Goal: Obtain resource: Obtain resource

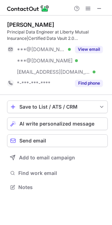
scroll to position [182, 112]
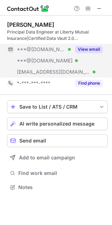
click at [92, 49] on button "View email" at bounding box center [89, 49] width 28 height 7
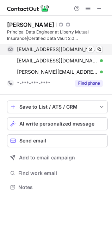
click at [103, 50] on div "sulavpaudel@gmail.com Verified Send email Copy" at bounding box center [55, 49] width 96 height 11
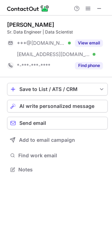
scroll to position [164, 112]
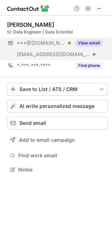
click at [93, 42] on button "View email" at bounding box center [89, 42] width 28 height 7
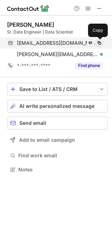
click at [101, 43] on span at bounding box center [99, 43] width 6 height 6
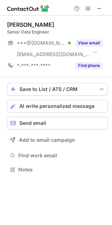
scroll to position [164, 112]
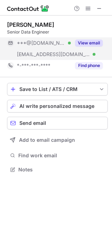
click at [90, 42] on button "View email" at bounding box center [89, 42] width 28 height 7
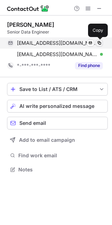
click at [99, 43] on span at bounding box center [99, 43] width 6 height 6
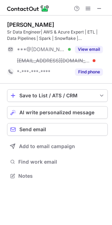
scroll to position [171, 112]
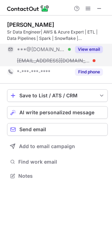
click at [95, 51] on button "View email" at bounding box center [89, 49] width 28 height 7
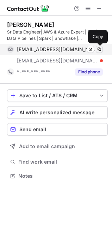
click at [99, 51] on span at bounding box center [99, 49] width 6 height 6
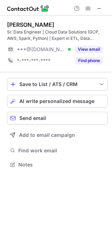
scroll to position [159, 112]
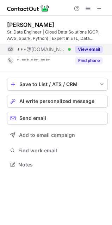
click at [97, 49] on button "View email" at bounding box center [89, 49] width 28 height 7
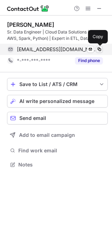
click at [102, 49] on button at bounding box center [99, 49] width 7 height 7
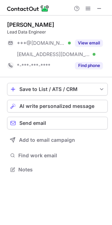
scroll to position [164, 112]
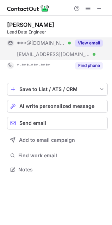
click at [89, 46] on button "View email" at bounding box center [89, 42] width 28 height 7
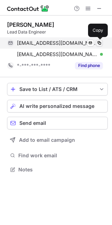
click at [99, 44] on span at bounding box center [99, 43] width 6 height 6
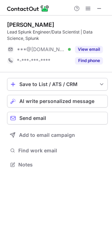
scroll to position [159, 112]
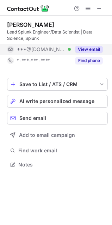
click at [89, 49] on button "View email" at bounding box center [89, 49] width 28 height 7
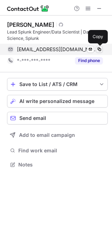
click at [98, 49] on span at bounding box center [99, 49] width 6 height 6
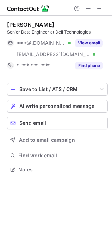
scroll to position [164, 112]
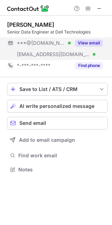
click at [85, 43] on button "View email" at bounding box center [89, 42] width 28 height 7
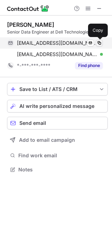
click at [99, 43] on span at bounding box center [99, 43] width 6 height 6
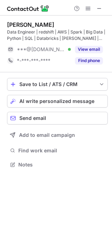
scroll to position [159, 112]
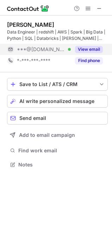
click at [87, 47] on button "View email" at bounding box center [89, 49] width 28 height 7
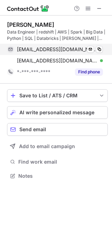
scroll to position [171, 112]
click at [100, 49] on span at bounding box center [99, 49] width 6 height 6
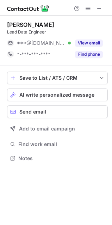
scroll to position [153, 112]
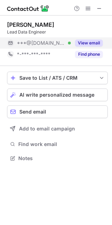
click at [97, 44] on button "View email" at bounding box center [89, 42] width 28 height 7
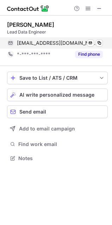
click at [103, 44] on div "[EMAIL_ADDRESS][DOMAIN_NAME] Verified Send email Copy" at bounding box center [55, 42] width 96 height 11
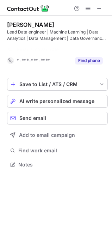
scroll to position [148, 112]
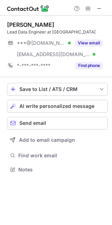
scroll to position [164, 112]
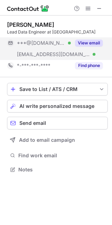
click at [97, 43] on button "View email" at bounding box center [89, 42] width 28 height 7
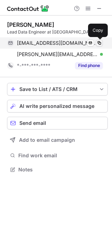
click at [102, 43] on span at bounding box center [99, 43] width 6 height 6
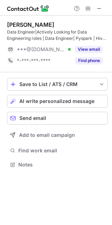
scroll to position [159, 112]
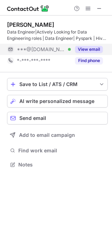
click at [92, 50] on button "View email" at bounding box center [89, 49] width 28 height 7
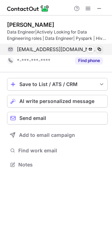
click at [102, 49] on button at bounding box center [99, 49] width 7 height 7
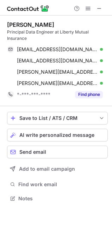
scroll to position [193, 112]
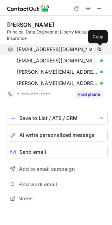
click at [100, 48] on span at bounding box center [99, 49] width 6 height 6
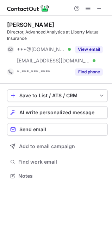
scroll to position [171, 112]
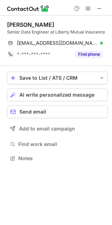
scroll to position [153, 112]
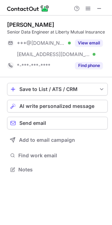
scroll to position [164, 112]
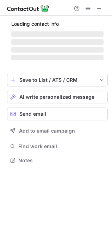
scroll to position [159, 112]
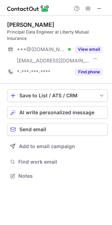
scroll to position [171, 112]
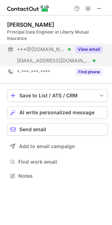
click at [84, 51] on button "View email" at bounding box center [89, 49] width 28 height 7
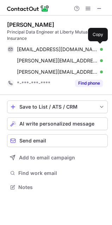
scroll to position [182, 112]
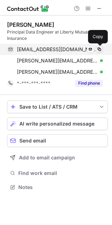
click at [100, 50] on span at bounding box center [99, 49] width 6 height 6
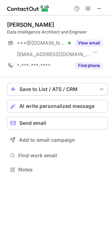
scroll to position [164, 112]
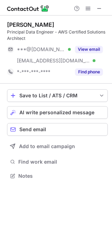
scroll to position [171, 112]
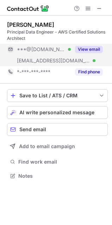
click at [84, 48] on button "View email" at bounding box center [89, 49] width 28 height 7
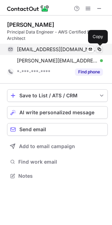
click at [101, 49] on span at bounding box center [99, 49] width 6 height 6
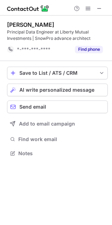
scroll to position [148, 112]
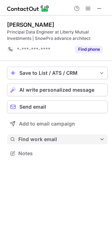
click at [29, 141] on span "Find work email" at bounding box center [58, 139] width 81 height 6
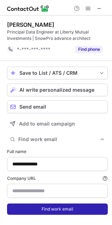
click at [49, 208] on button "Find work email" at bounding box center [57, 208] width 101 height 11
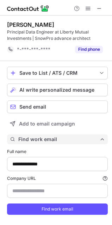
click at [33, 143] on button "Find work email" at bounding box center [57, 139] width 101 height 10
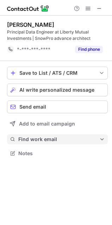
scroll to position [148, 112]
click at [51, 137] on span "Find work email" at bounding box center [58, 139] width 81 height 6
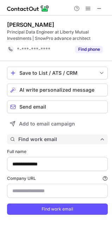
scroll to position [223, 107]
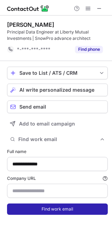
click at [49, 211] on button "Find work email" at bounding box center [57, 208] width 101 height 11
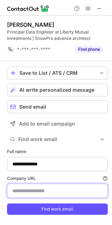
click at [24, 189] on input "Company URL Finding work email will consume 1 credit if a match is found." at bounding box center [57, 190] width 101 height 14
type input "*"
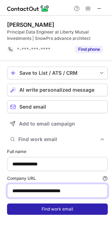
type input "**********"
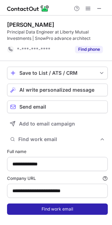
click at [42, 207] on button "Find work email" at bounding box center [57, 208] width 101 height 11
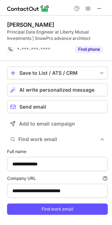
type input "**********"
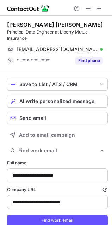
scroll to position [234, 107]
type input "**********"
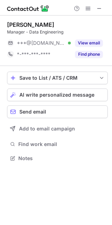
scroll to position [153, 112]
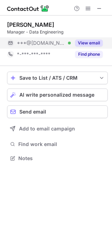
click at [85, 39] on button "View email" at bounding box center [89, 42] width 28 height 7
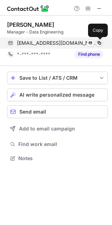
click at [98, 42] on span at bounding box center [99, 43] width 6 height 6
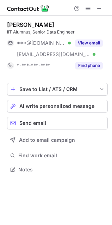
scroll to position [164, 112]
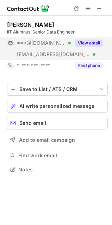
click at [95, 42] on button "View email" at bounding box center [89, 42] width 28 height 7
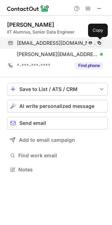
click at [100, 42] on span at bounding box center [99, 43] width 6 height 6
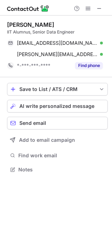
scroll to position [148, 112]
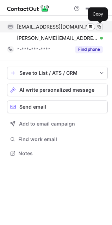
click at [102, 25] on span at bounding box center [99, 27] width 6 height 6
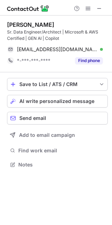
scroll to position [159, 112]
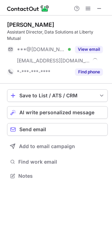
scroll to position [171, 112]
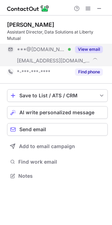
click at [97, 49] on button "View email" at bounding box center [89, 49] width 28 height 7
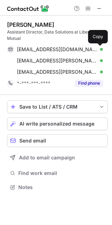
scroll to position [182, 112]
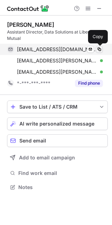
click at [101, 50] on span at bounding box center [99, 49] width 6 height 6
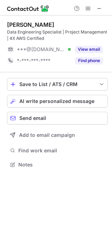
scroll to position [159, 112]
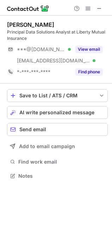
scroll to position [171, 112]
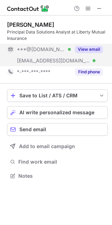
click at [84, 49] on button "View email" at bounding box center [89, 49] width 28 height 7
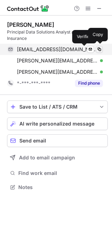
scroll to position [182, 112]
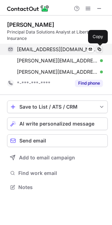
click at [97, 50] on span at bounding box center [99, 49] width 6 height 6
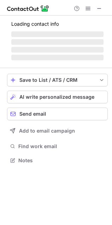
scroll to position [159, 112]
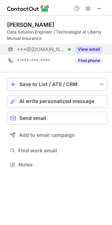
click at [92, 48] on button "View email" at bounding box center [89, 49] width 28 height 7
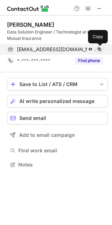
click at [101, 48] on span at bounding box center [99, 49] width 6 height 6
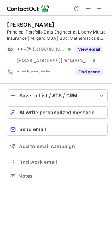
scroll to position [171, 112]
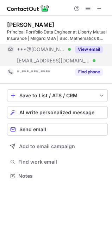
click at [87, 50] on button "View email" at bounding box center [89, 49] width 28 height 7
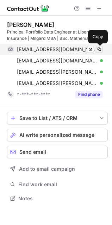
click at [100, 50] on span at bounding box center [99, 49] width 6 height 6
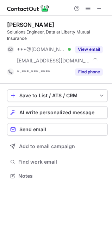
scroll to position [171, 112]
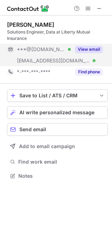
click at [85, 49] on button "View email" at bounding box center [89, 49] width 28 height 7
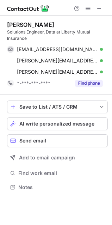
scroll to position [182, 112]
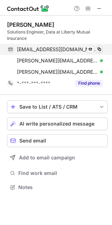
click at [98, 50] on span at bounding box center [99, 49] width 6 height 6
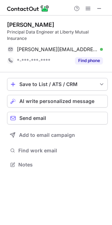
scroll to position [159, 112]
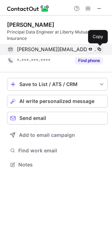
click at [102, 49] on span at bounding box center [99, 49] width 6 height 6
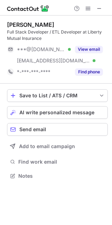
scroll to position [171, 112]
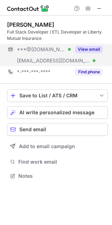
click at [90, 50] on button "View email" at bounding box center [89, 49] width 28 height 7
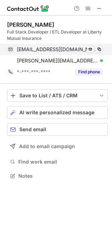
click at [103, 47] on div "banzai27@gmail.com Verified Send email Copy" at bounding box center [55, 49] width 96 height 11
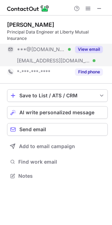
click at [89, 51] on button "View email" at bounding box center [89, 49] width 28 height 7
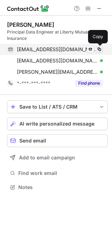
scroll to position [182, 112]
click at [98, 51] on span at bounding box center [99, 49] width 6 height 6
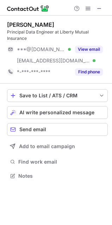
scroll to position [171, 112]
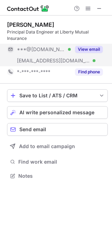
click at [83, 48] on button "View email" at bounding box center [89, 49] width 28 height 7
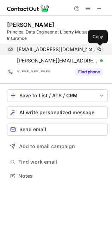
click at [100, 48] on span at bounding box center [99, 49] width 6 height 6
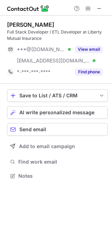
scroll to position [171, 112]
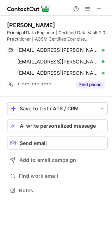
scroll to position [182, 112]
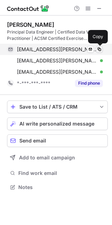
click at [101, 48] on span at bounding box center [99, 49] width 6 height 6
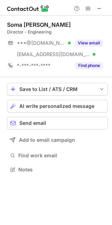
scroll to position [164, 112]
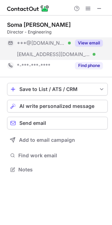
click at [88, 44] on button "View email" at bounding box center [89, 42] width 28 height 7
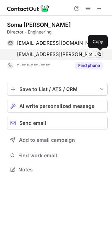
click at [100, 53] on span at bounding box center [99, 54] width 6 height 6
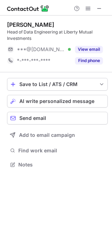
scroll to position [159, 112]
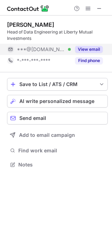
click at [89, 49] on button "View email" at bounding box center [89, 49] width 28 height 7
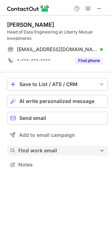
click at [29, 155] on button "Find work email" at bounding box center [57, 150] width 101 height 10
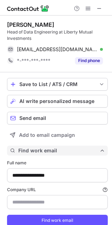
scroll to position [234, 107]
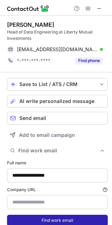
click at [53, 220] on button "Find work email" at bounding box center [57, 219] width 101 height 11
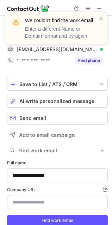
click at [91, 48] on div "We couldn't find the work email Enter a different Name or Domain format and try…" at bounding box center [56, 31] width 113 height 52
click at [99, 17] on span at bounding box center [101, 18] width 6 height 7
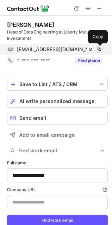
click at [101, 49] on span at bounding box center [99, 49] width 6 height 6
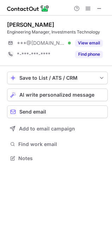
scroll to position [153, 112]
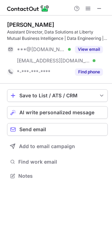
scroll to position [171, 112]
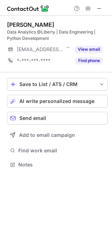
scroll to position [159, 112]
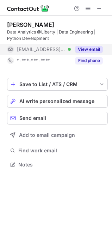
click at [86, 49] on button "View email" at bounding box center [89, 49] width 28 height 7
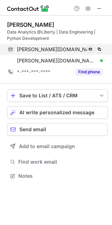
scroll to position [171, 112]
click at [100, 48] on span at bounding box center [99, 49] width 6 height 6
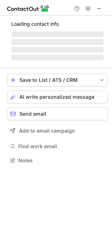
scroll to position [164, 112]
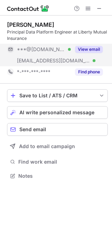
click at [83, 48] on button "View email" at bounding box center [89, 49] width 28 height 7
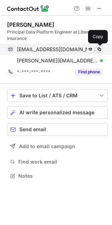
click at [100, 49] on span at bounding box center [99, 49] width 6 height 6
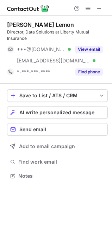
scroll to position [171, 112]
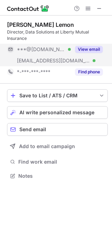
click at [96, 48] on button "View email" at bounding box center [89, 49] width 28 height 7
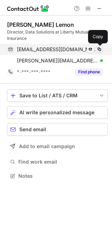
click at [101, 49] on span at bounding box center [99, 49] width 6 height 6
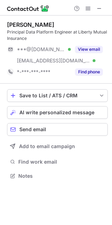
scroll to position [171, 112]
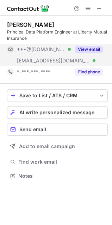
click at [89, 49] on button "View email" at bounding box center [89, 49] width 28 height 7
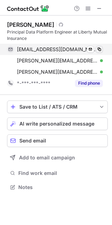
scroll to position [182, 112]
click at [101, 49] on span at bounding box center [99, 49] width 6 height 6
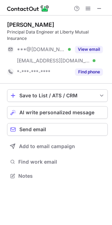
scroll to position [171, 112]
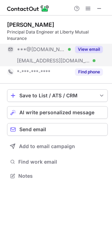
click at [94, 48] on button "View email" at bounding box center [89, 49] width 28 height 7
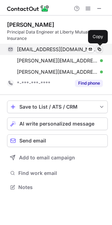
click at [99, 49] on span at bounding box center [99, 49] width 6 height 6
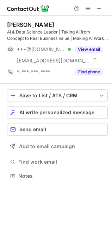
scroll to position [171, 112]
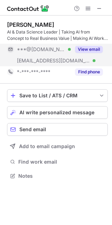
click at [80, 49] on button "View email" at bounding box center [89, 49] width 28 height 7
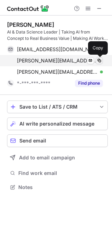
click at [102, 58] on span at bounding box center [99, 61] width 6 height 6
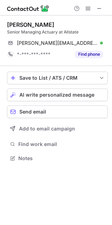
scroll to position [153, 112]
click at [42, 24] on div "Emma Casehart" at bounding box center [30, 24] width 47 height 7
copy div "Casehart"
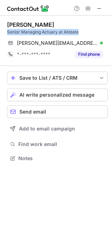
drag, startPoint x: 80, startPoint y: 30, endPoint x: 7, endPoint y: 31, distance: 72.9
click at [7, 31] on div "Senior Managing Actuary at Allstate" at bounding box center [57, 32] width 101 height 6
copy div "Senior Managing Actuary at Allstate"
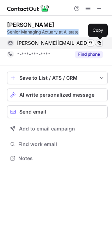
click at [99, 44] on span at bounding box center [99, 43] width 6 height 6
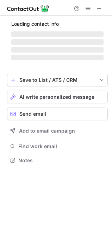
scroll to position [153, 112]
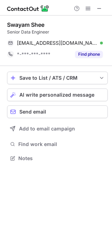
scroll to position [153, 112]
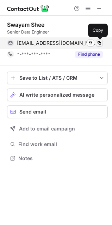
click at [99, 42] on span at bounding box center [99, 43] width 6 height 6
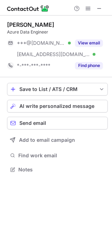
scroll to position [164, 112]
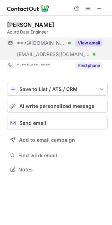
click at [90, 41] on button "View email" at bounding box center [89, 42] width 28 height 7
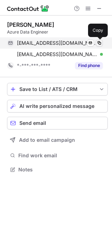
click at [100, 42] on span at bounding box center [99, 43] width 6 height 6
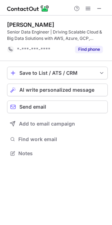
scroll to position [148, 112]
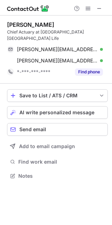
scroll to position [164, 112]
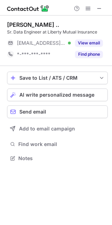
scroll to position [153, 112]
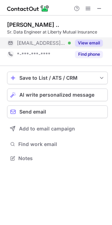
click at [87, 42] on button "View email" at bounding box center [89, 42] width 28 height 7
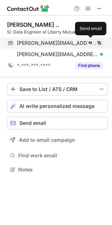
scroll to position [164, 112]
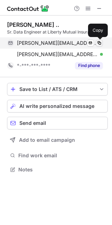
click at [98, 42] on span at bounding box center [99, 43] width 6 height 6
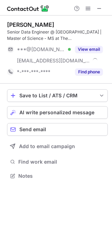
scroll to position [171, 112]
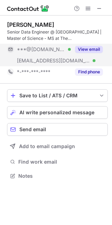
click at [95, 46] on button "View email" at bounding box center [89, 49] width 28 height 7
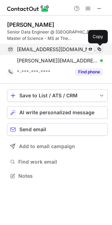
click at [99, 48] on span at bounding box center [99, 49] width 6 height 6
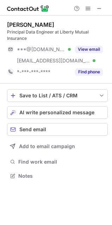
scroll to position [171, 112]
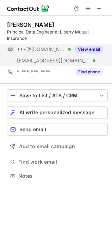
click at [89, 46] on button "View email" at bounding box center [89, 49] width 28 height 7
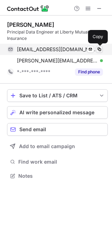
click at [99, 46] on span at bounding box center [99, 49] width 6 height 6
click at [97, 48] on span at bounding box center [99, 49] width 6 height 6
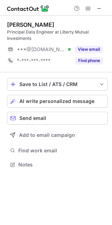
scroll to position [159, 112]
click at [93, 46] on button "View email" at bounding box center [89, 49] width 28 height 7
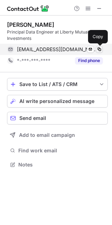
click at [100, 49] on span at bounding box center [99, 49] width 6 height 6
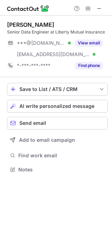
scroll to position [164, 112]
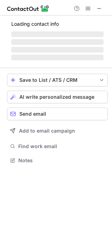
scroll to position [159, 112]
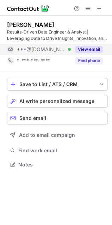
click at [94, 49] on button "View email" at bounding box center [89, 49] width 28 height 7
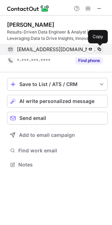
click at [100, 49] on span at bounding box center [99, 49] width 6 height 6
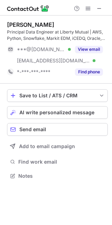
scroll to position [171, 112]
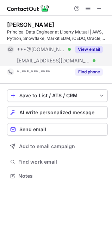
click at [89, 51] on button "View email" at bounding box center [89, 49] width 28 height 7
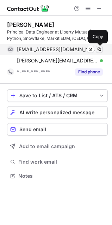
click at [98, 52] on button at bounding box center [99, 49] width 7 height 7
click at [98, 52] on span at bounding box center [99, 49] width 6 height 6
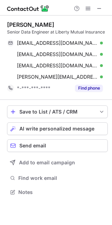
scroll to position [187, 112]
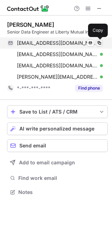
click at [100, 44] on span at bounding box center [99, 43] width 6 height 6
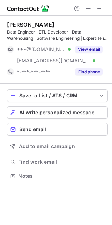
scroll to position [171, 112]
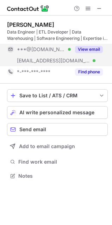
click at [89, 50] on button "View email" at bounding box center [89, 49] width 28 height 7
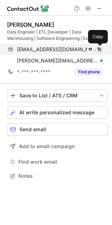
click at [100, 50] on span at bounding box center [99, 49] width 6 height 6
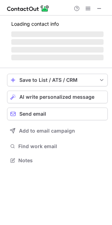
scroll to position [153, 112]
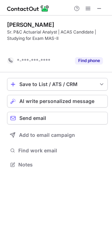
scroll to position [148, 112]
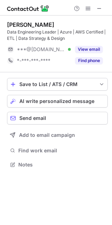
scroll to position [159, 112]
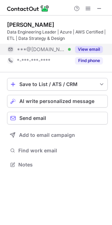
click at [85, 50] on button "View email" at bounding box center [89, 49] width 28 height 7
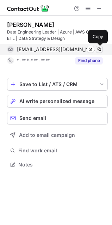
click at [101, 48] on span at bounding box center [99, 49] width 6 height 6
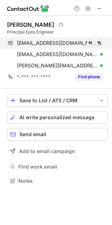
scroll to position [176, 112]
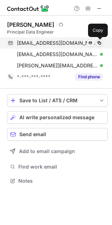
click at [100, 43] on span at bounding box center [99, 43] width 6 height 6
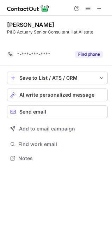
scroll to position [142, 112]
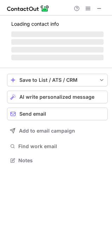
scroll to position [159, 112]
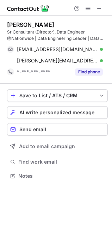
scroll to position [171, 112]
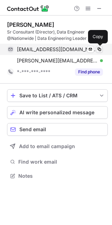
click at [99, 48] on span at bounding box center [99, 49] width 6 height 6
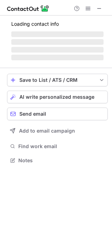
scroll to position [153, 112]
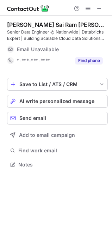
scroll to position [159, 112]
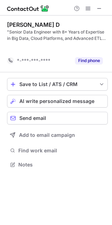
scroll to position [148, 112]
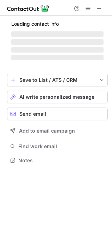
scroll to position [159, 112]
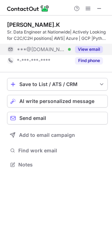
click at [89, 49] on button "View email" at bounding box center [89, 49] width 28 height 7
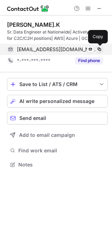
click at [100, 51] on span at bounding box center [99, 49] width 6 height 6
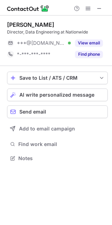
scroll to position [153, 112]
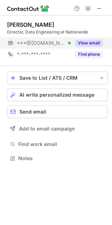
click at [94, 44] on button "View email" at bounding box center [89, 42] width 28 height 7
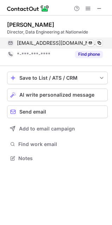
click at [103, 44] on div "[EMAIL_ADDRESS][DOMAIN_NAME] Verified Send email Copy" at bounding box center [55, 42] width 96 height 11
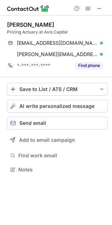
scroll to position [164, 112]
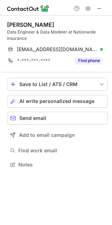
scroll to position [159, 112]
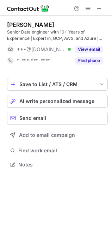
scroll to position [159, 112]
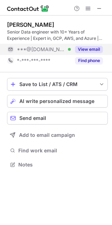
click at [87, 46] on button "View email" at bounding box center [89, 49] width 28 height 7
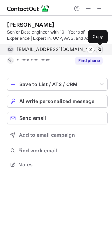
click at [101, 47] on span at bounding box center [99, 49] width 6 height 6
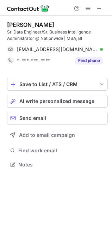
scroll to position [159, 112]
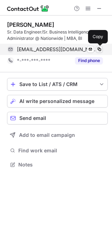
click at [100, 50] on span at bounding box center [99, 49] width 6 height 6
click at [102, 50] on span at bounding box center [99, 49] width 6 height 6
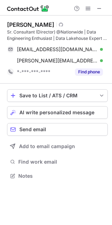
scroll to position [171, 112]
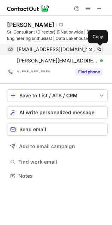
click at [100, 49] on span at bounding box center [99, 49] width 6 height 6
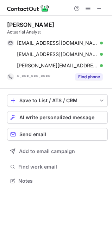
scroll to position [176, 112]
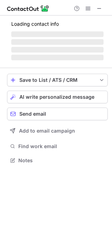
scroll to position [164, 112]
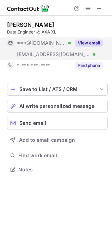
click at [94, 45] on button "View email" at bounding box center [89, 42] width 28 height 7
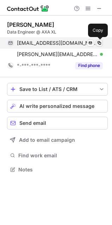
click at [100, 45] on span at bounding box center [99, 43] width 6 height 6
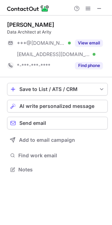
scroll to position [164, 112]
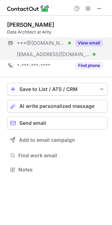
click at [90, 40] on button "View email" at bounding box center [89, 42] width 28 height 7
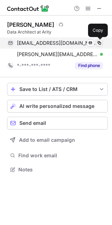
click at [101, 43] on span at bounding box center [99, 43] width 6 height 6
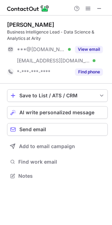
scroll to position [171, 112]
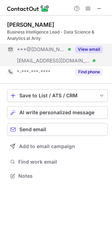
click at [88, 52] on button "View email" at bounding box center [89, 49] width 28 height 7
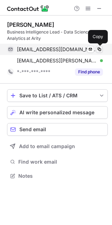
click at [99, 50] on span at bounding box center [99, 49] width 6 height 6
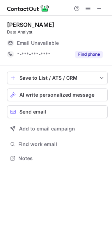
scroll to position [153, 112]
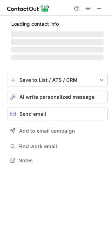
scroll to position [176, 112]
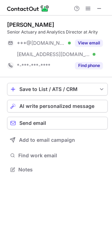
scroll to position [164, 112]
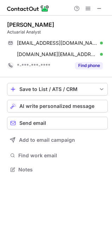
scroll to position [164, 112]
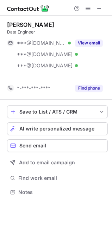
scroll to position [176, 112]
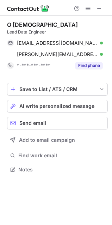
scroll to position [164, 112]
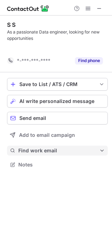
scroll to position [148, 112]
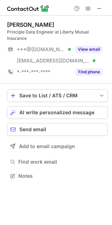
scroll to position [171, 112]
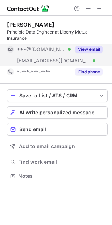
click at [94, 53] on div "View email" at bounding box center [87, 49] width 32 height 11
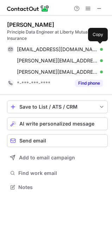
scroll to position [182, 112]
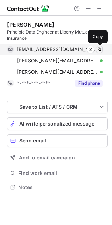
click at [101, 51] on span at bounding box center [99, 49] width 6 height 6
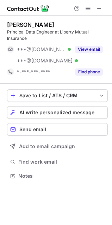
scroll to position [171, 112]
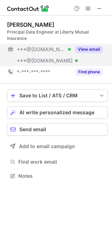
click at [89, 50] on button "View email" at bounding box center [89, 49] width 28 height 7
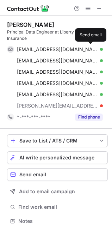
scroll to position [216, 107]
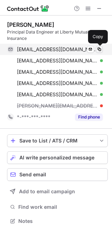
click at [102, 50] on span at bounding box center [99, 49] width 6 height 6
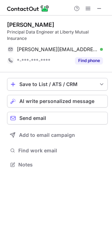
scroll to position [159, 112]
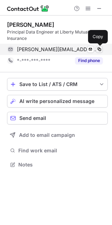
click at [102, 50] on button at bounding box center [99, 49] width 7 height 7
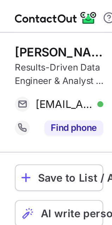
scroll to position [159, 112]
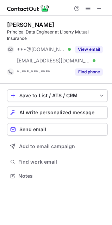
scroll to position [171, 112]
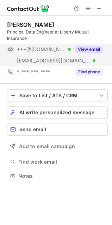
click at [93, 46] on button "View email" at bounding box center [89, 49] width 28 height 7
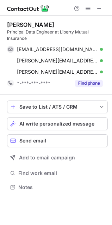
scroll to position [182, 112]
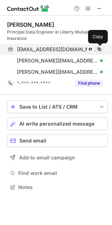
click at [102, 48] on button at bounding box center [99, 49] width 7 height 7
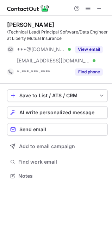
scroll to position [171, 112]
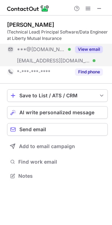
click at [90, 46] on button "View email" at bounding box center [89, 49] width 28 height 7
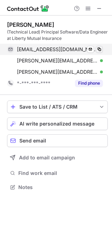
click at [102, 50] on button at bounding box center [99, 49] width 7 height 7
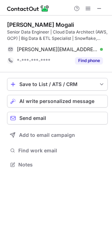
scroll to position [159, 112]
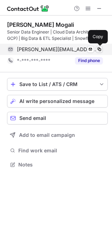
click at [99, 50] on span at bounding box center [99, 49] width 6 height 6
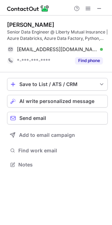
scroll to position [159, 112]
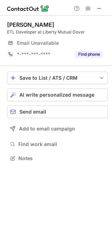
scroll to position [153, 112]
